Goal: Task Accomplishment & Management: Manage account settings

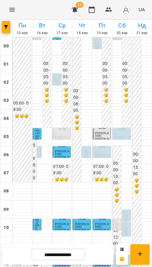
scroll to position [232, 0]
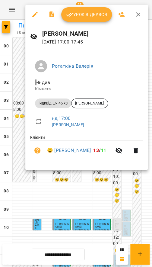
click at [79, 14] on span "Урок відбувся" at bounding box center [86, 14] width 41 height 7
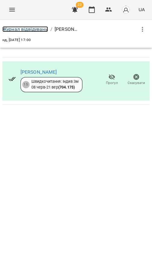
click at [40, 29] on link "Журнал відвідувань" at bounding box center [25, 29] width 46 height 6
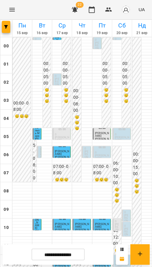
scroll to position [127, 0]
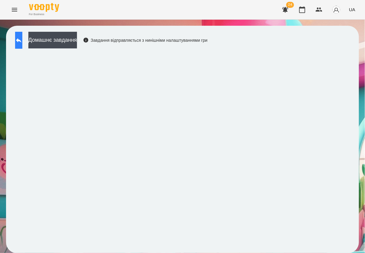
click at [22, 44] on button at bounding box center [18, 40] width 7 height 17
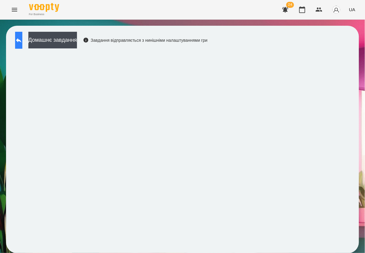
click at [20, 41] on button at bounding box center [18, 40] width 7 height 17
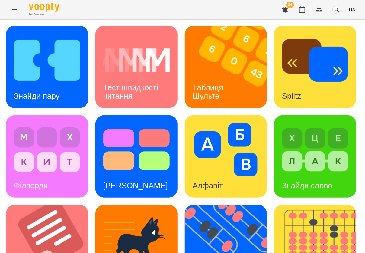
scroll to position [308, 0]
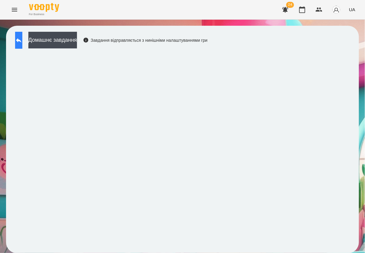
click at [21, 43] on icon at bounding box center [18, 40] width 7 height 7
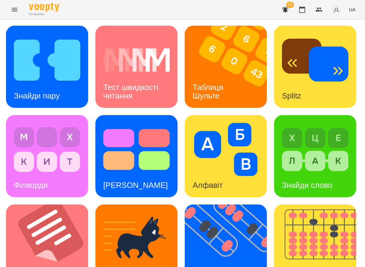
scroll to position [294, 0]
click at [274, 205] on img at bounding box center [319, 246] width 90 height 82
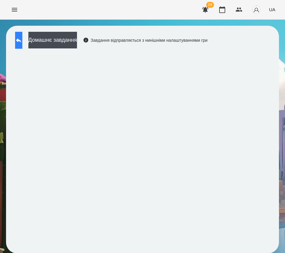
click at [22, 46] on button at bounding box center [18, 40] width 7 height 17
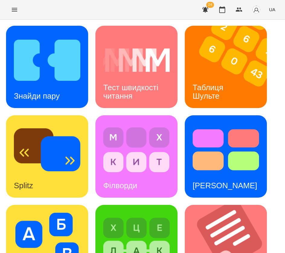
scroll to position [240, 0]
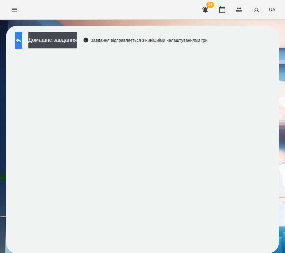
click at [21, 42] on icon at bounding box center [18, 40] width 5 height 5
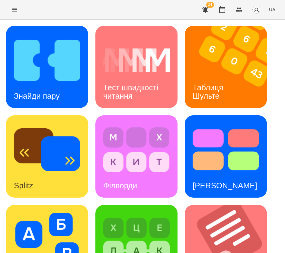
scroll to position [9, 0]
click at [60, 84] on div "Знайди пару" at bounding box center [37, 96] width 62 height 24
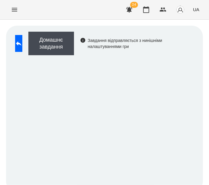
scroll to position [7, 0]
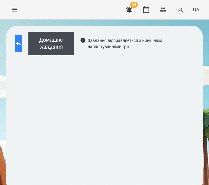
click at [19, 40] on button at bounding box center [18, 43] width 7 height 17
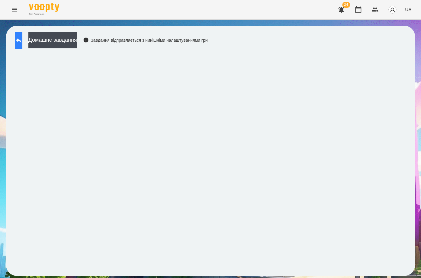
click at [19, 43] on button at bounding box center [18, 40] width 7 height 17
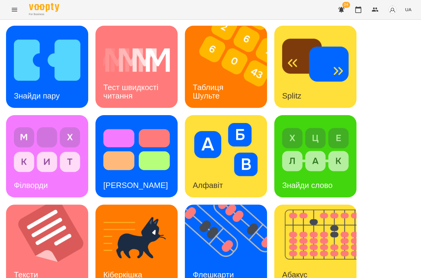
scroll to position [103, 0]
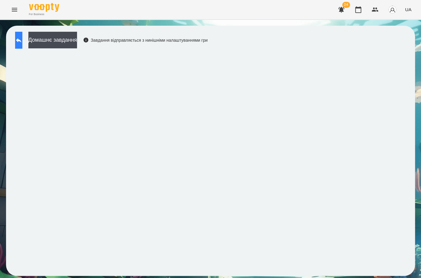
click at [22, 39] on icon at bounding box center [18, 40] width 7 height 7
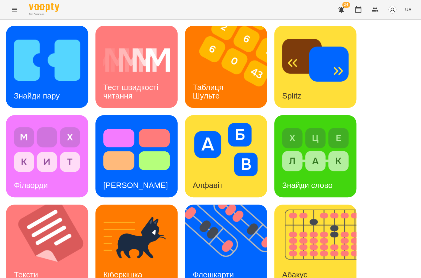
scroll to position [193, 0]
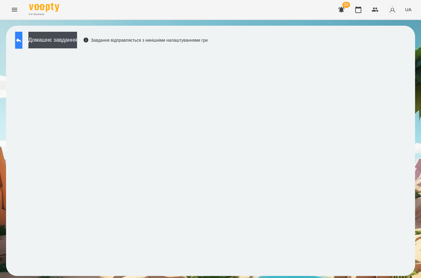
click at [22, 44] on button at bounding box center [18, 40] width 7 height 17
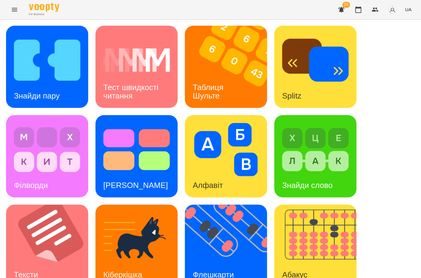
scroll to position [193, 0]
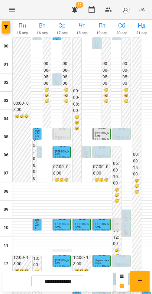
scroll to position [206, 0]
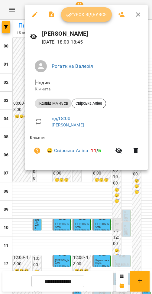
click at [93, 11] on span "Урок відбувся" at bounding box center [86, 14] width 41 height 7
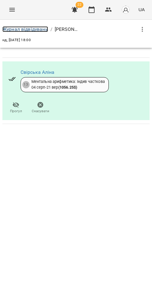
click at [42, 27] on link "Журнал відвідувань" at bounding box center [25, 29] width 46 height 6
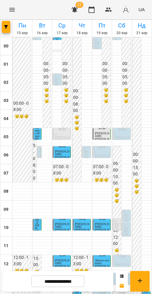
scroll to position [195, 0]
click at [144, 285] on span "[PERSON_NAME]" at bounding box center [146, 293] width 4 height 17
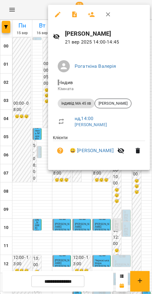
click at [131, 167] on div "[PERSON_NAME] - Індив Кімната індивід МА 45 хв [PERSON_NAME] нд , 14:00 [PERSON…" at bounding box center [99, 109] width 102 height 119
click at [131, 183] on div at bounding box center [76, 147] width 152 height 294
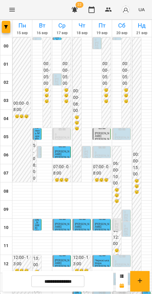
scroll to position [176, 0]
